Goal: Information Seeking & Learning: Find specific fact

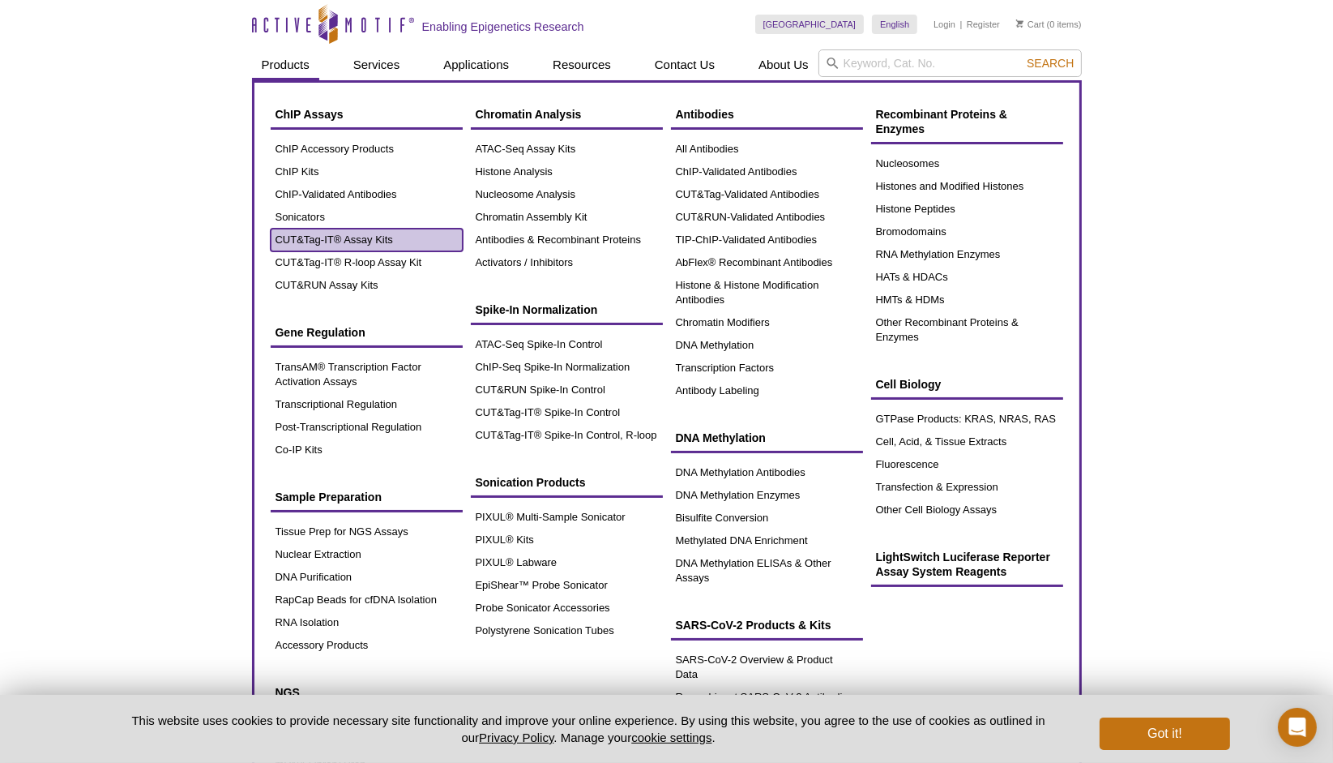
click at [360, 241] on link "CUT&Tag-IT® Assay Kits" at bounding box center [367, 240] width 192 height 23
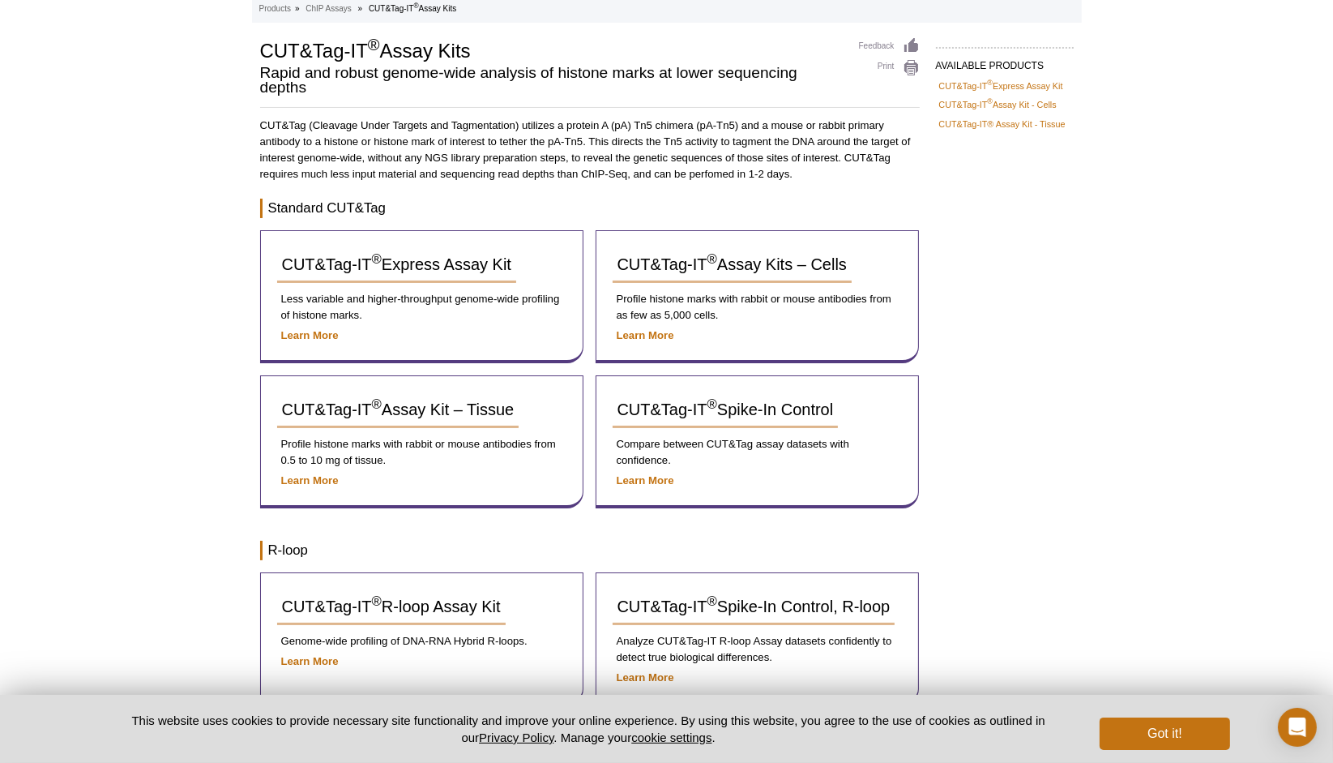
scroll to position [113, 0]
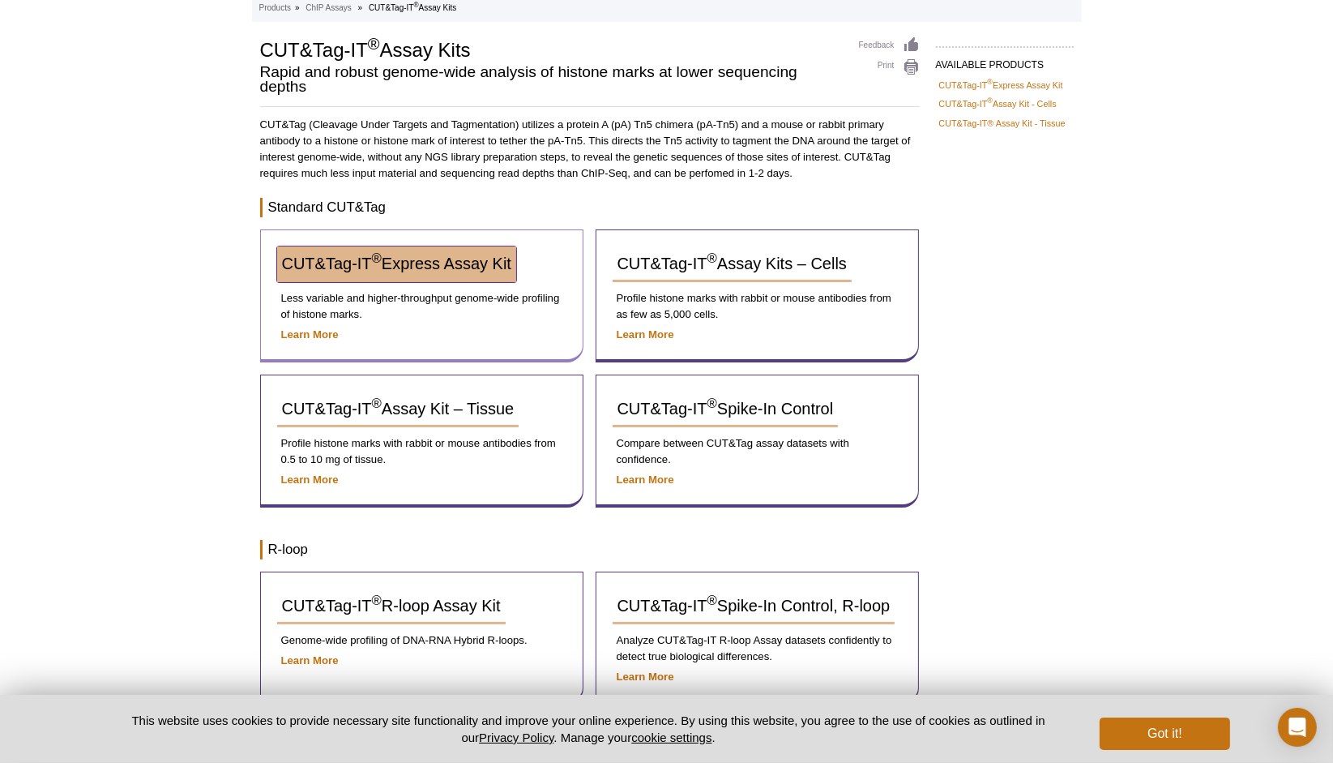
click at [460, 252] on link "CUT&Tag-IT ® Express Assay Kit" at bounding box center [396, 264] width 239 height 36
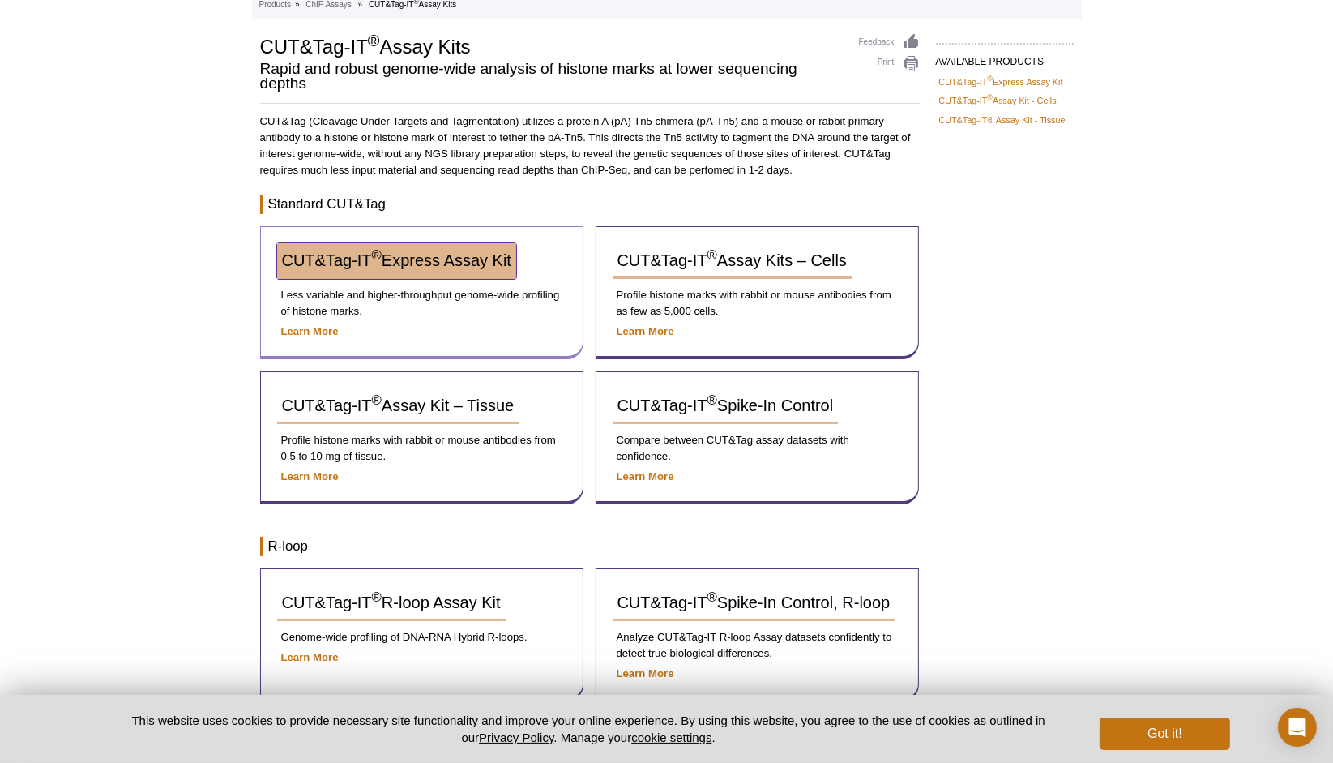
scroll to position [89, 0]
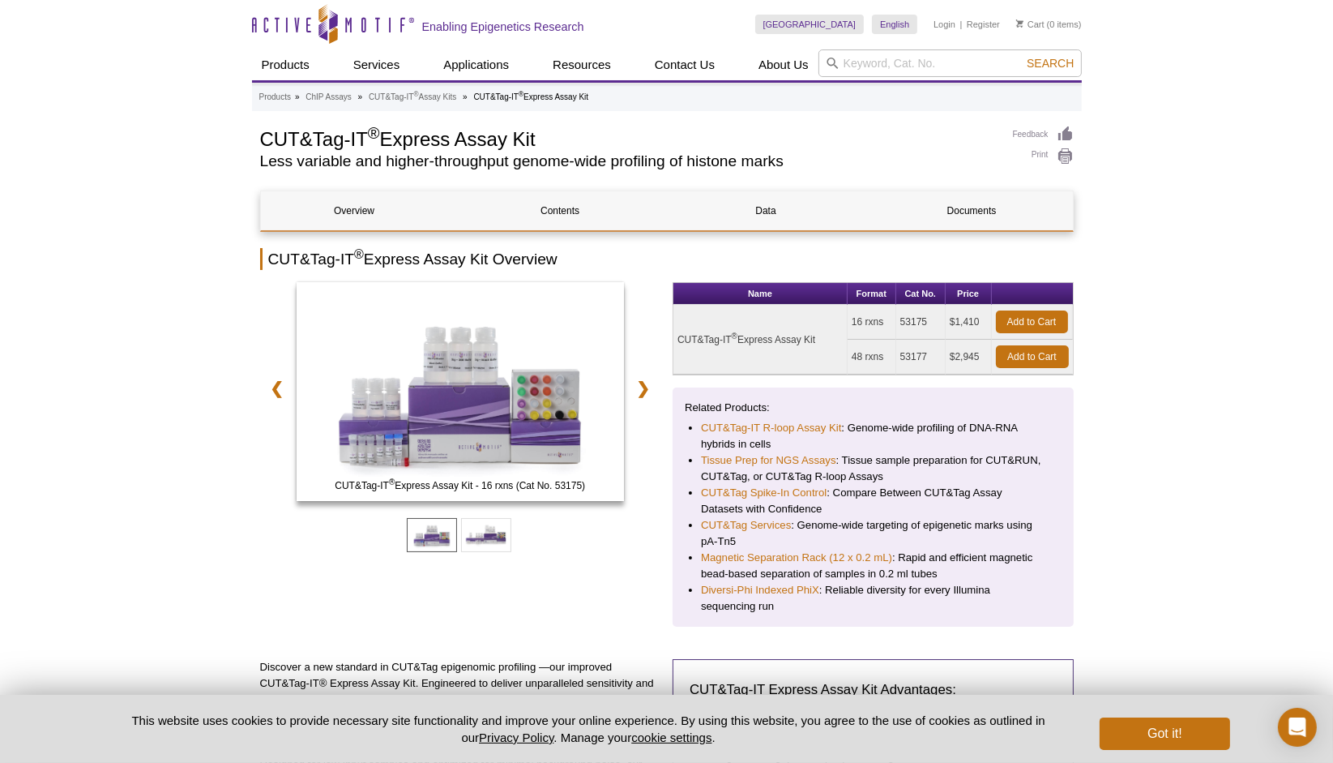
scroll to position [39, 0]
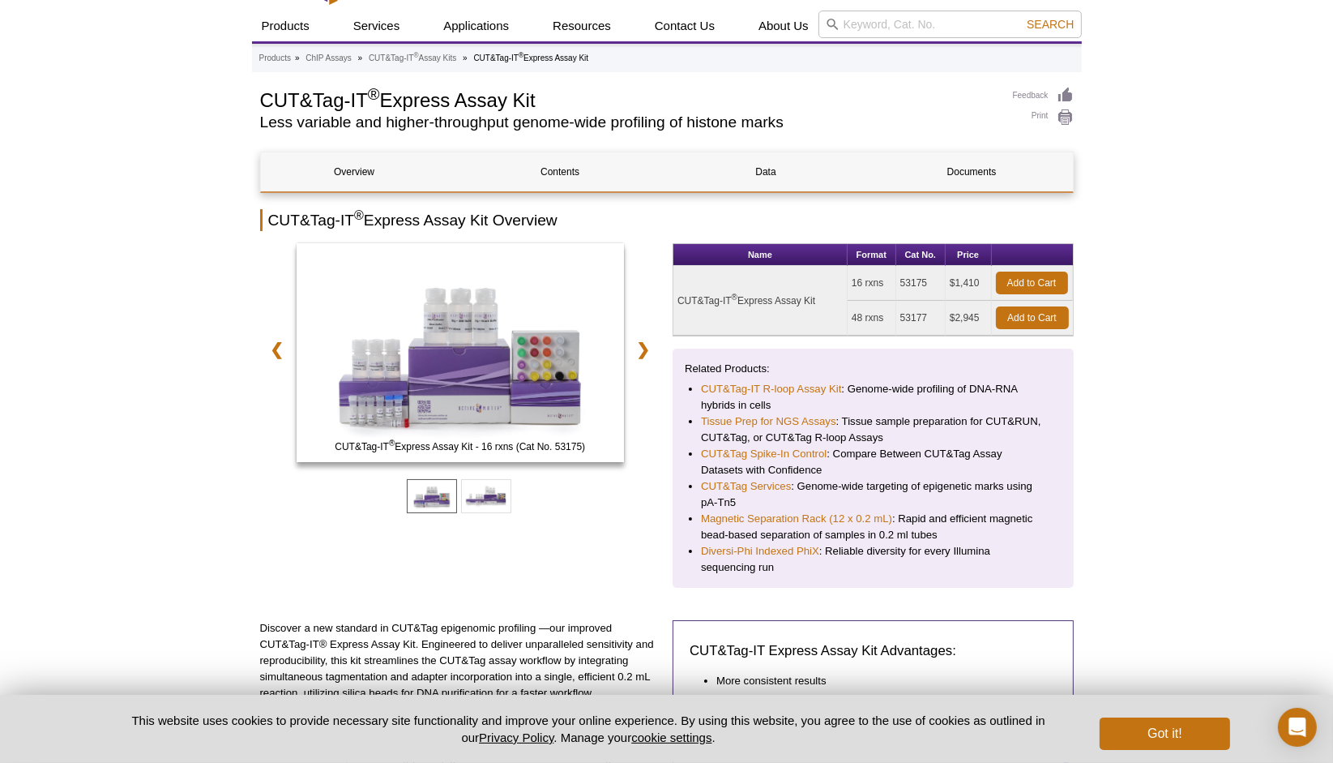
drag, startPoint x: 935, startPoint y: 278, endPoint x: 900, endPoint y: 277, distance: 34.9
click at [900, 277] on td "53175" at bounding box center [920, 283] width 49 height 35
copy td "53175"
